Goal: Information Seeking & Learning: Learn about a topic

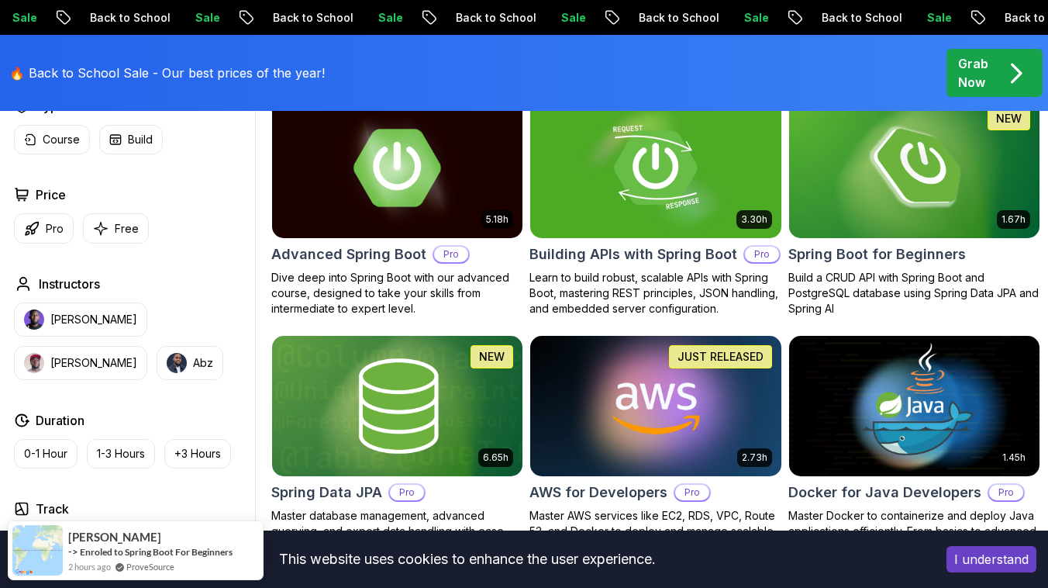
scroll to position [484, 0]
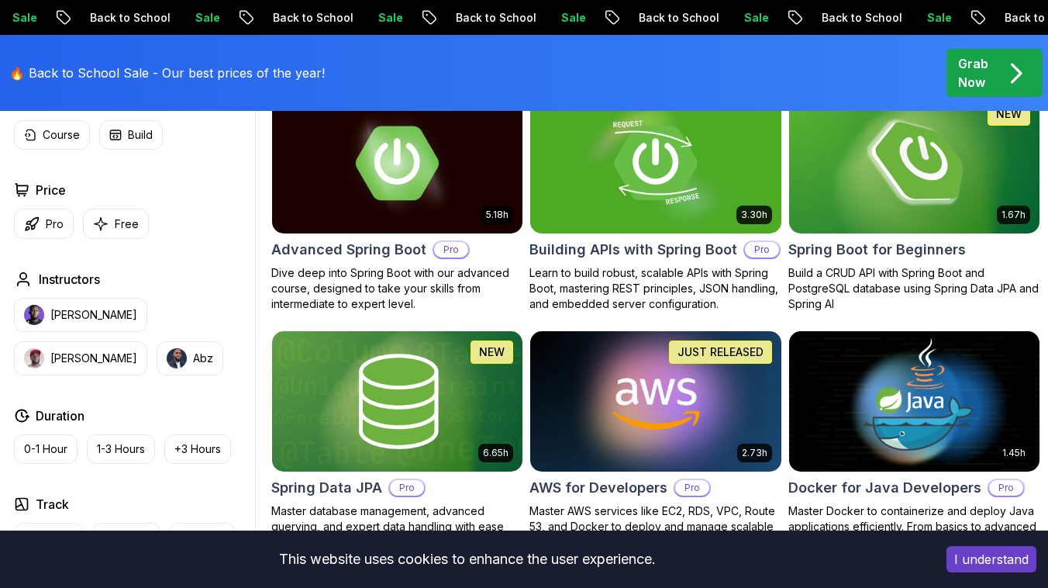
click at [855, 191] on img at bounding box center [915, 162] width 264 height 147
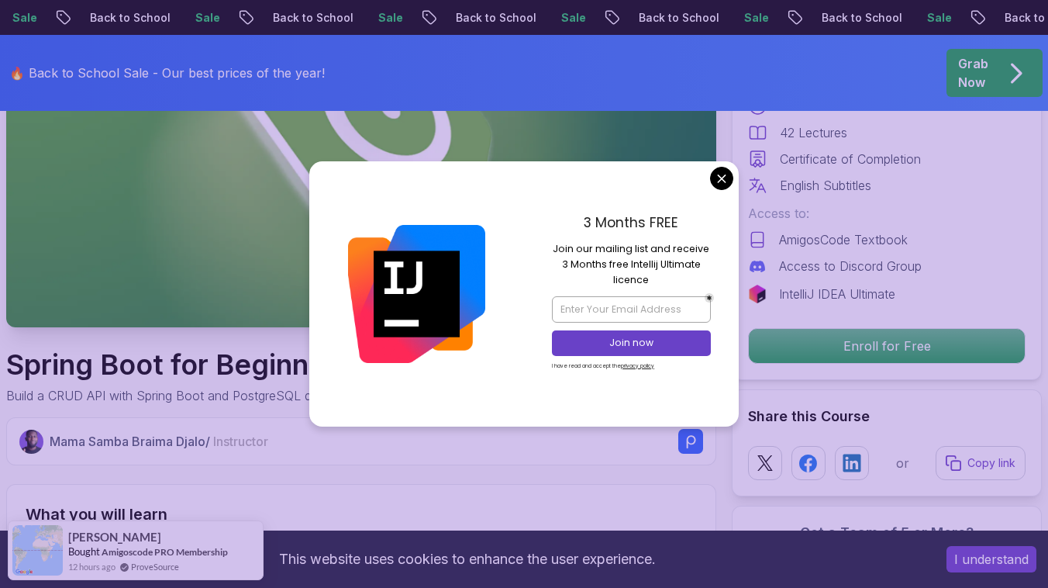
scroll to position [233, 0]
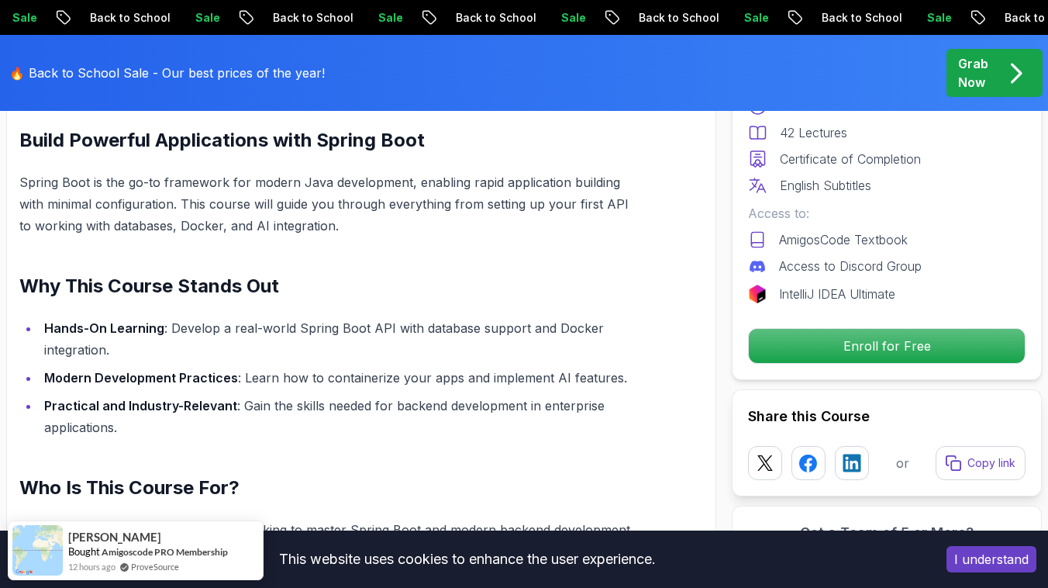
scroll to position [1002, 0]
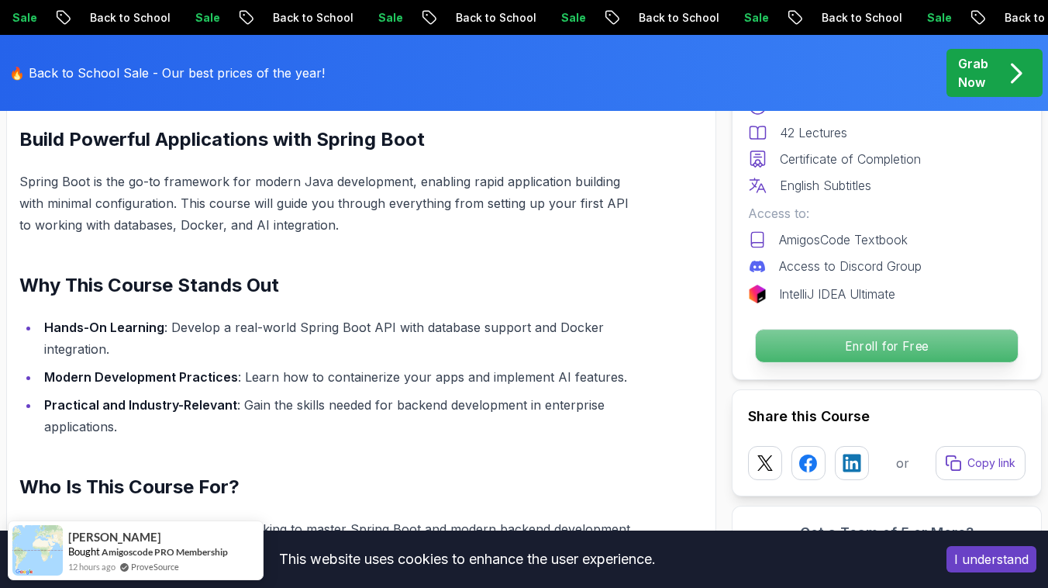
click at [805, 353] on p "Enroll for Free" at bounding box center [887, 345] width 262 height 33
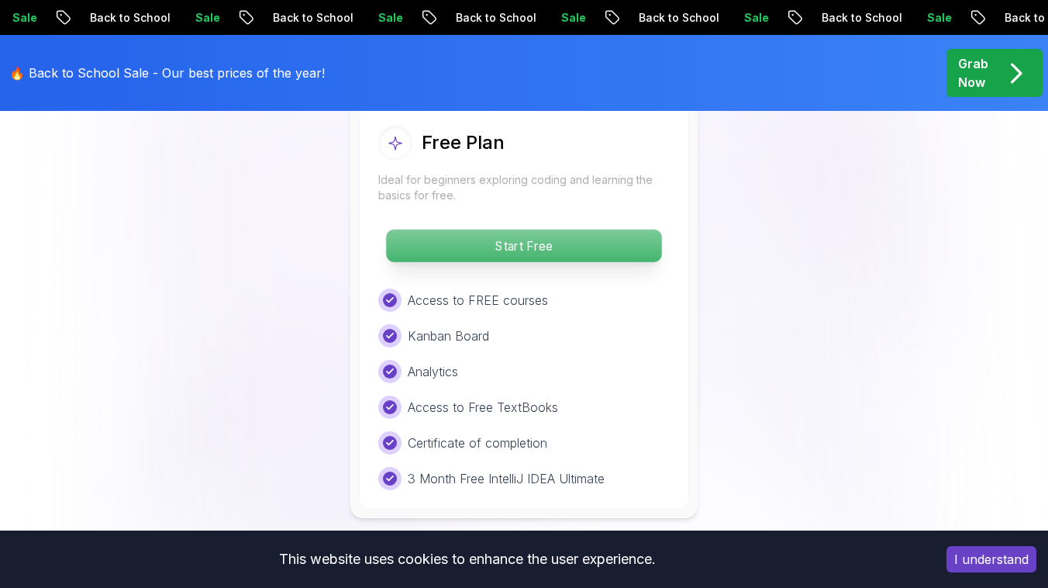
scroll to position [3381, 0]
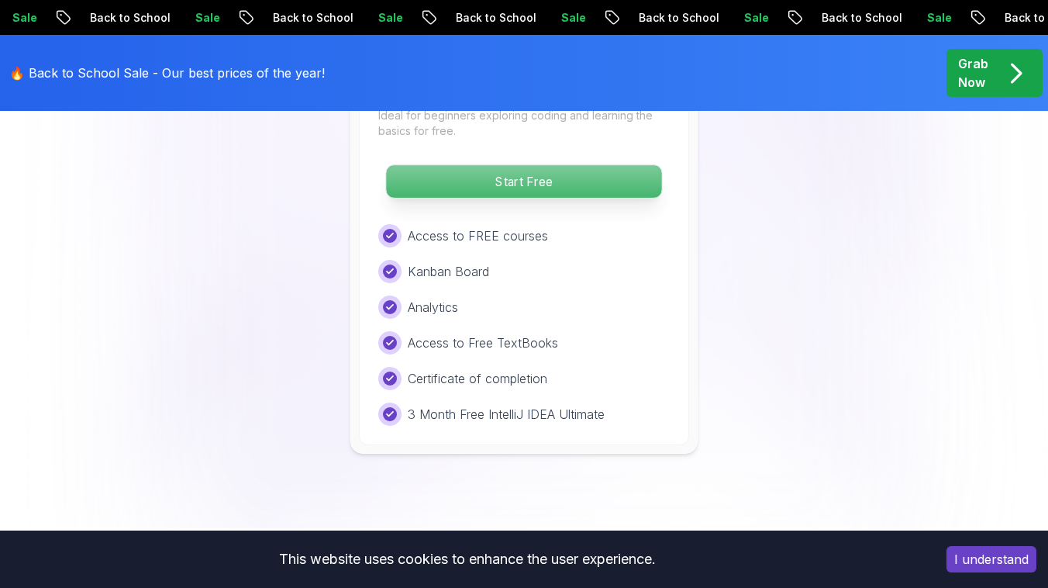
click at [496, 187] on p "Start Free" at bounding box center [523, 181] width 275 height 33
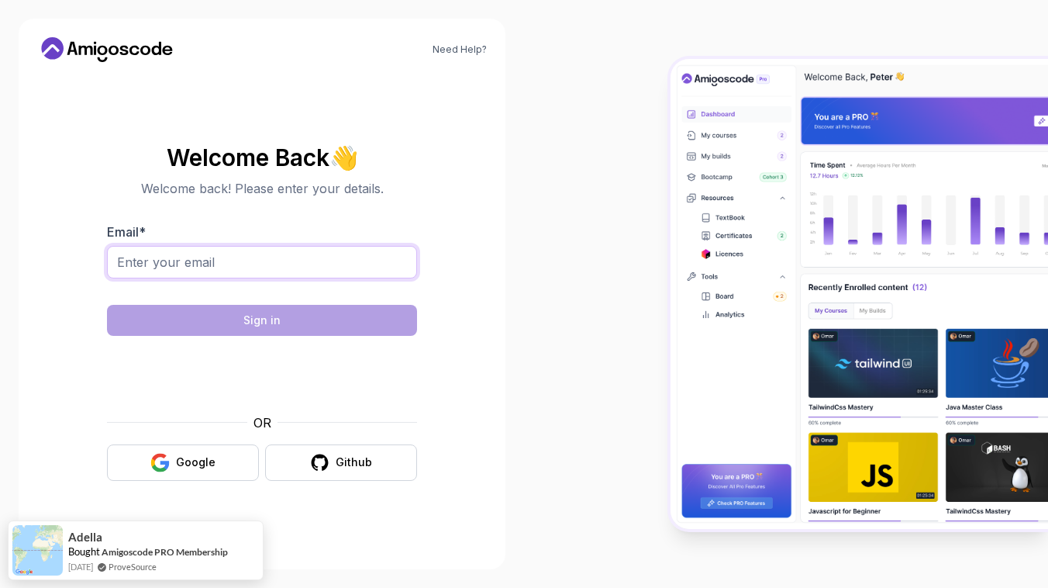
click at [289, 267] on input "Email *" at bounding box center [262, 262] width 310 height 33
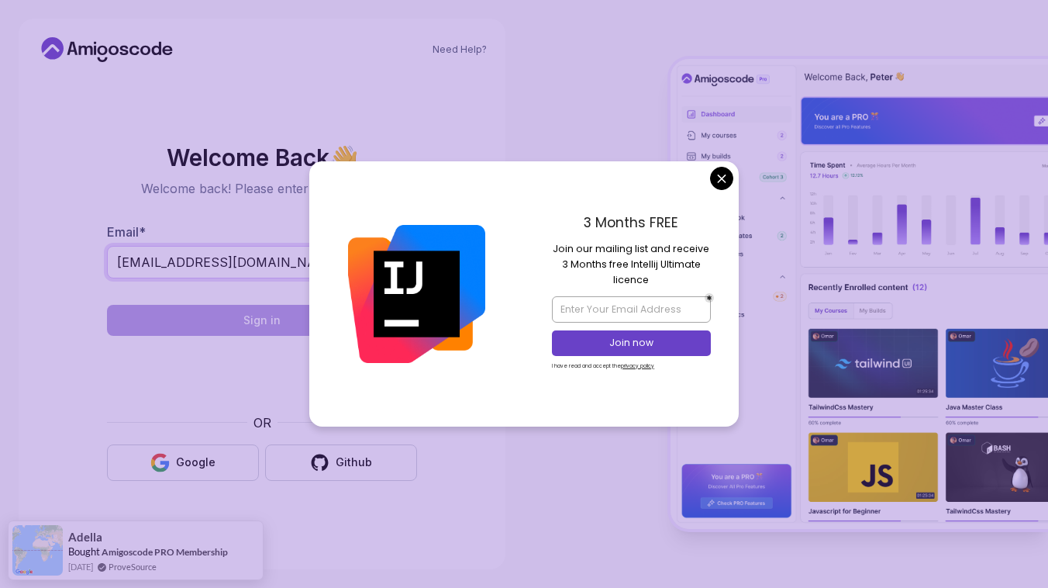
type input "alexmldvn53@gmail.com"
click at [714, 182] on body "Need Help? Welcome Back 👋 Welcome back! Please enter your details. Email * alex…" at bounding box center [524, 294] width 1048 height 588
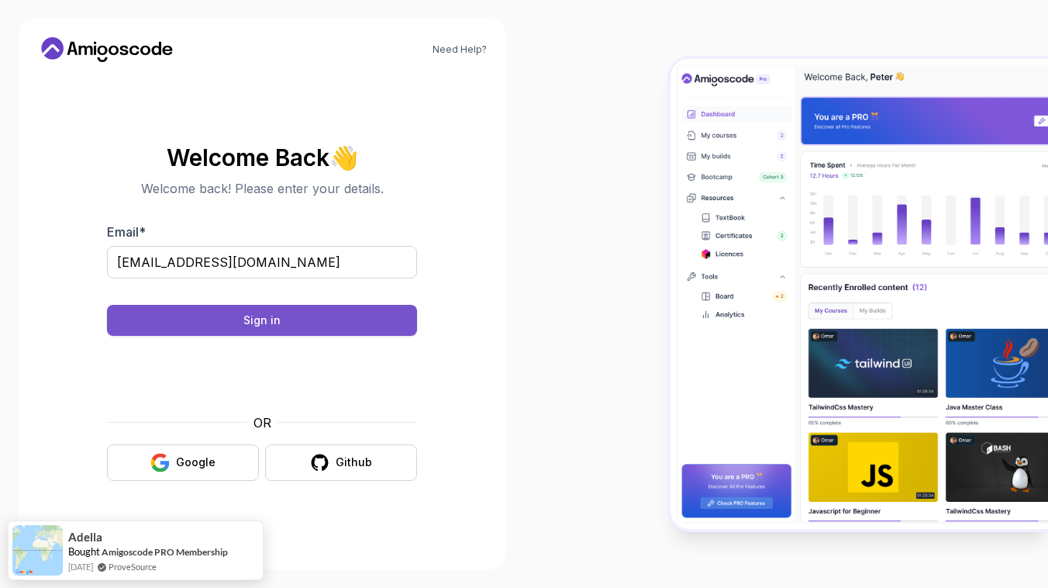
click at [235, 326] on button "Sign in" at bounding box center [262, 320] width 310 height 31
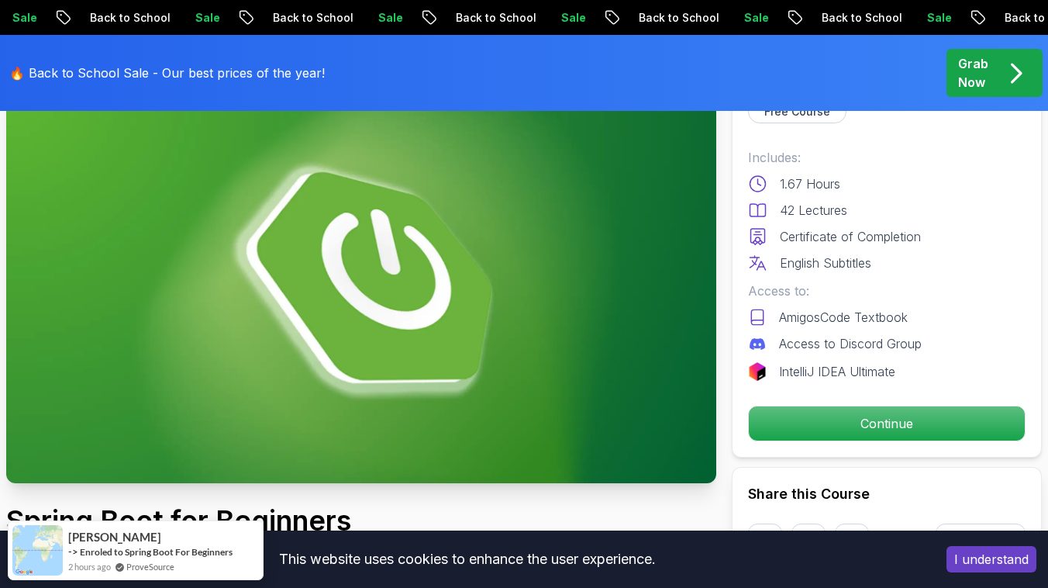
scroll to position [167, 0]
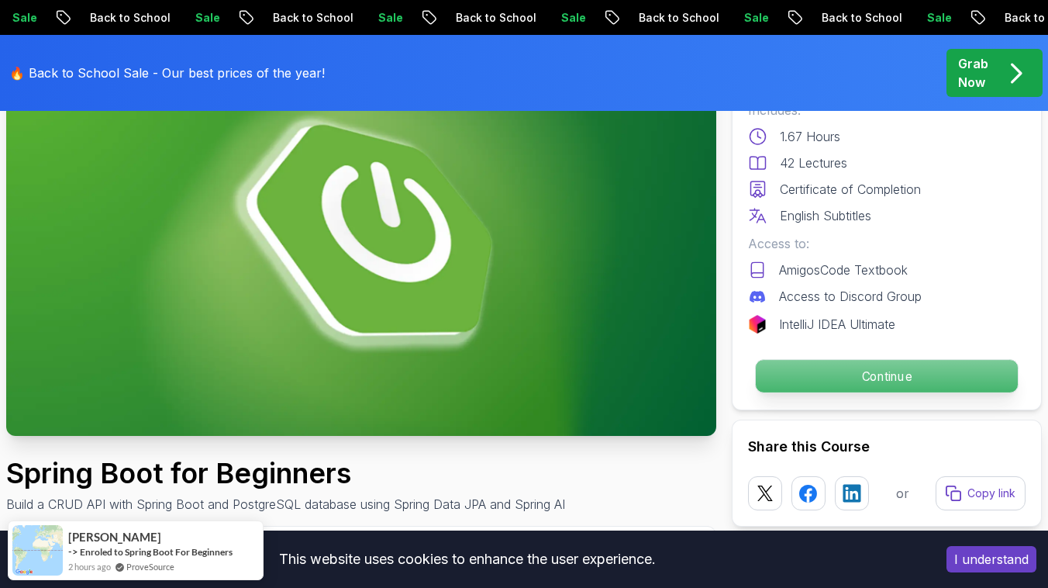
click at [809, 378] on p "Continue" at bounding box center [887, 376] width 262 height 33
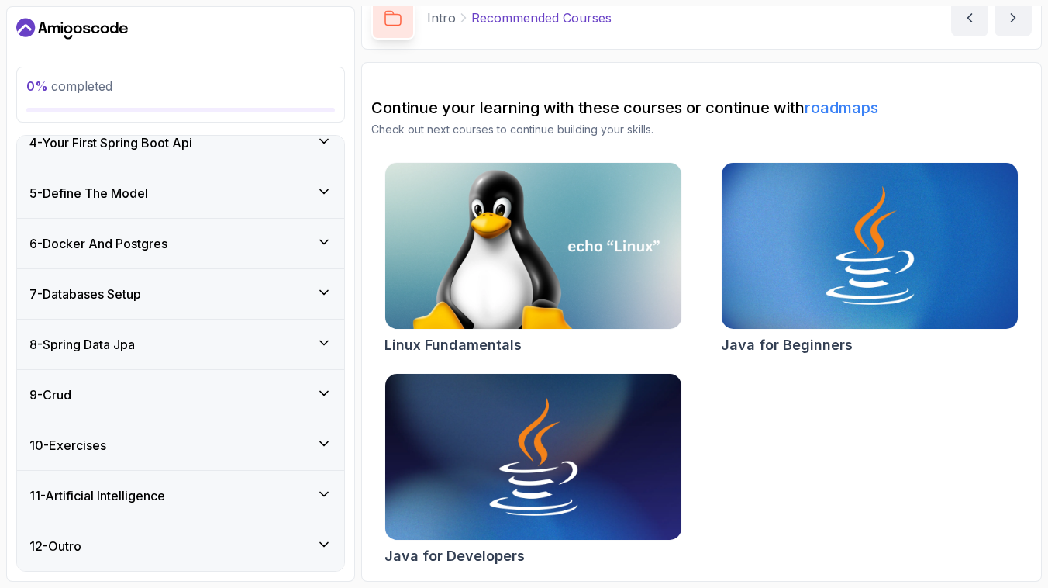
click at [178, 427] on div "10 - Exercises" at bounding box center [180, 445] width 327 height 50
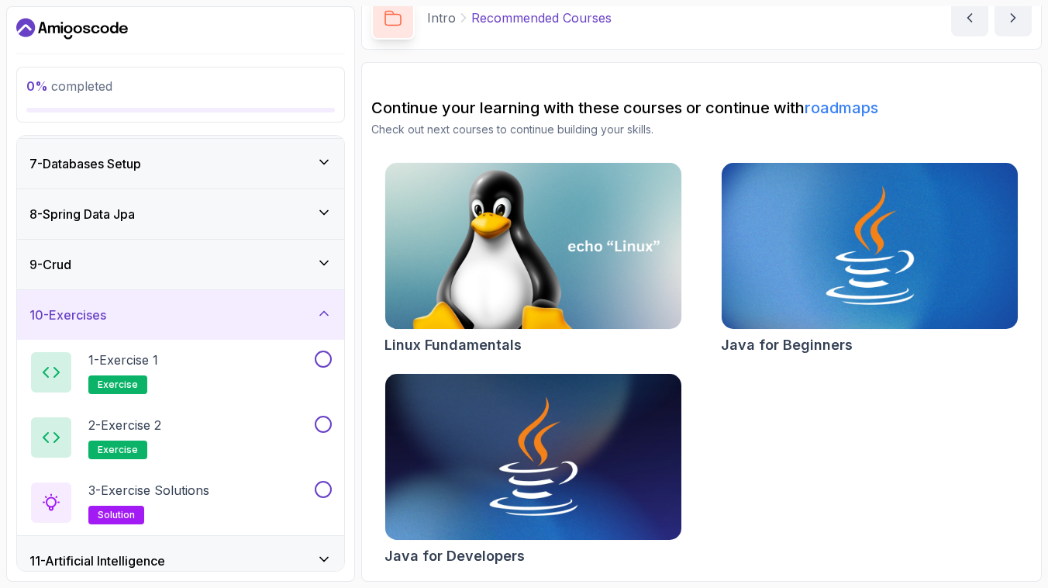
click at [168, 274] on div "9 - Crud" at bounding box center [180, 265] width 327 height 50
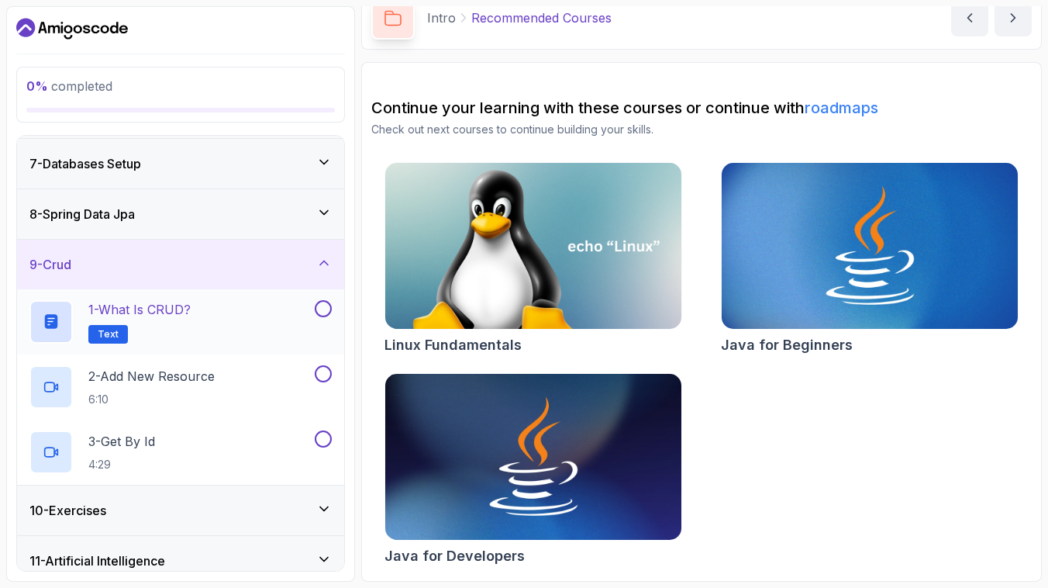
click at [163, 312] on p "1 - What is CRUD?" at bounding box center [139, 309] width 102 height 19
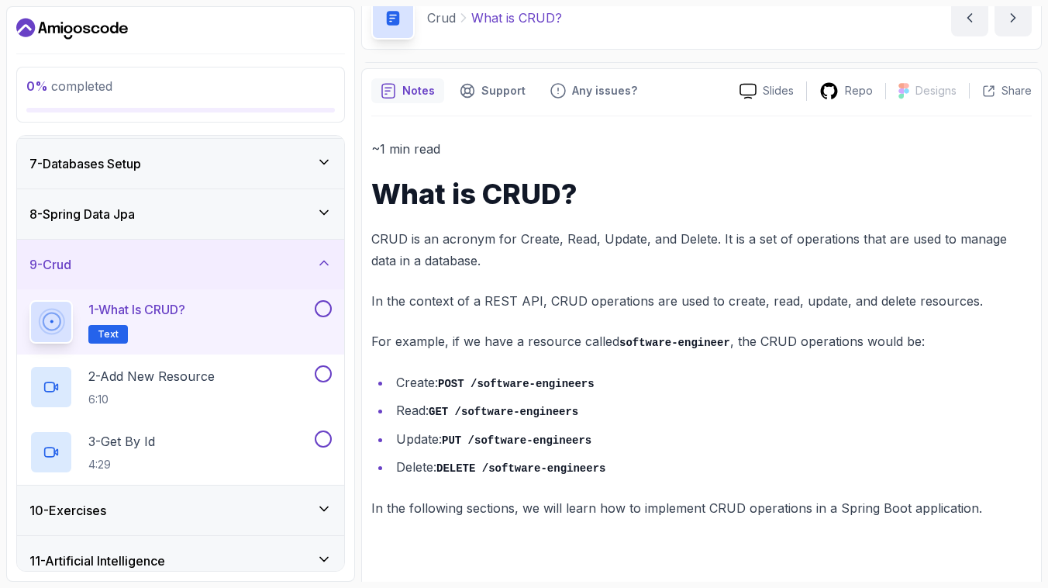
scroll to position [36, 0]
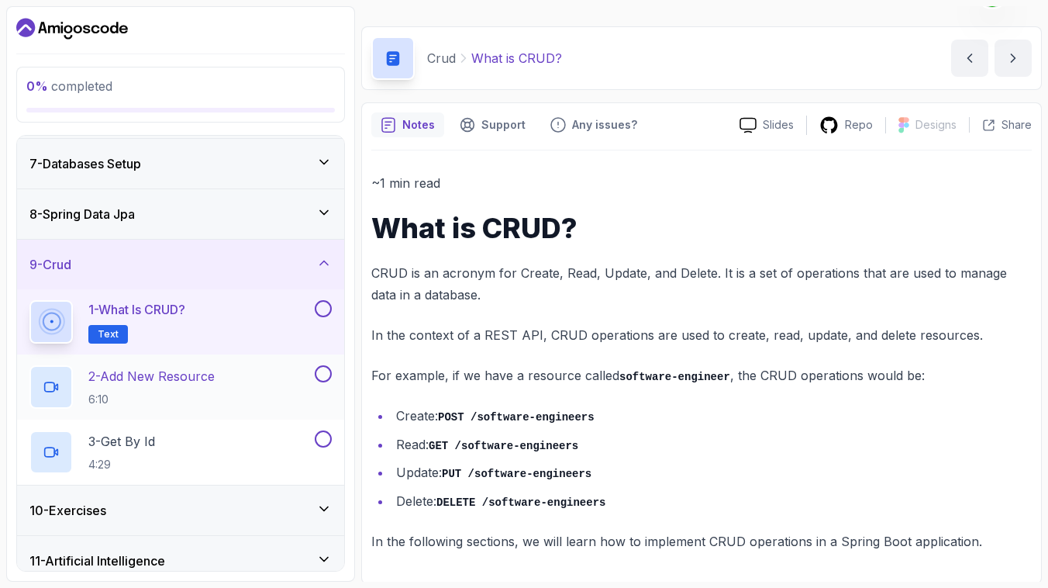
click at [172, 370] on p "2 - Add New Resource" at bounding box center [151, 376] width 126 height 19
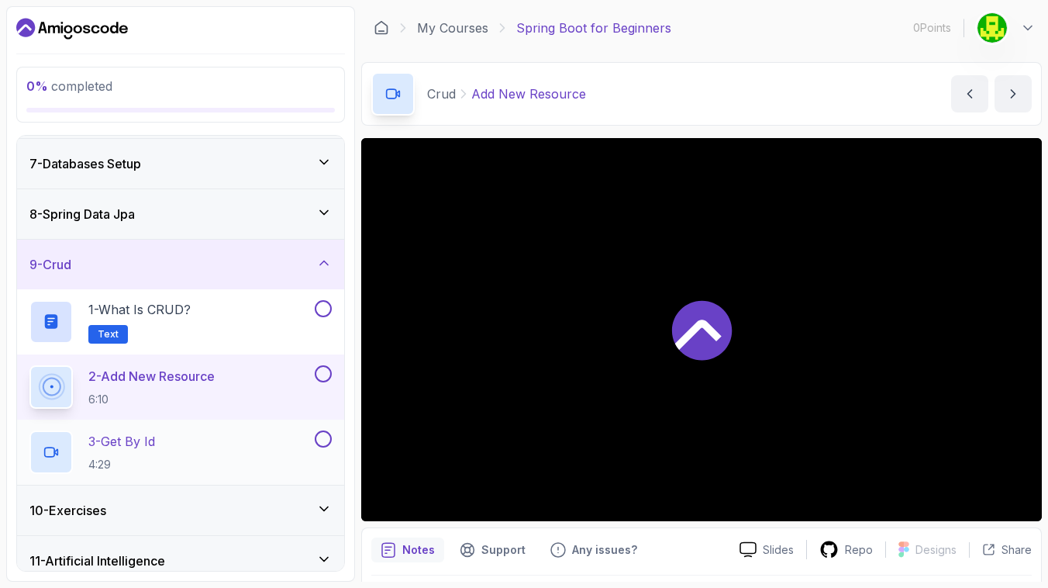
click at [181, 443] on div "3 - Get By Id 4:29" at bounding box center [170, 451] width 282 height 43
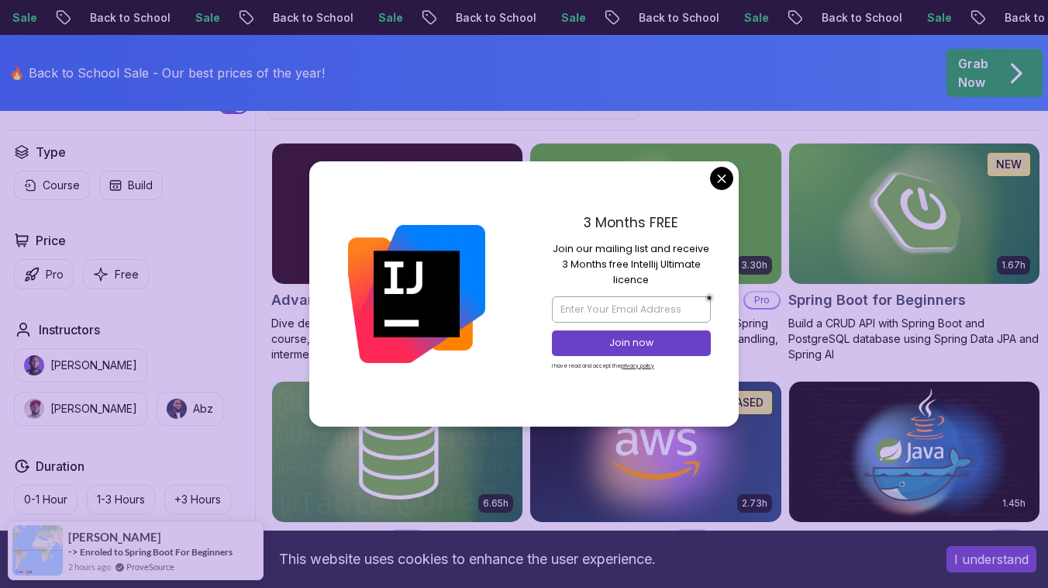
scroll to position [421, 0]
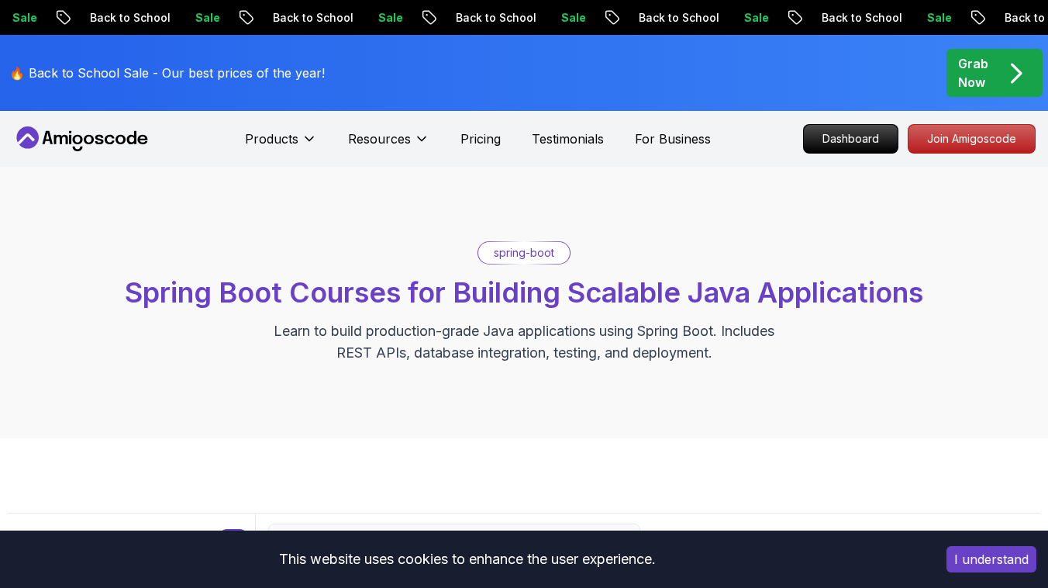
scroll to position [0, 0]
